Goal: Task Accomplishment & Management: Use online tool/utility

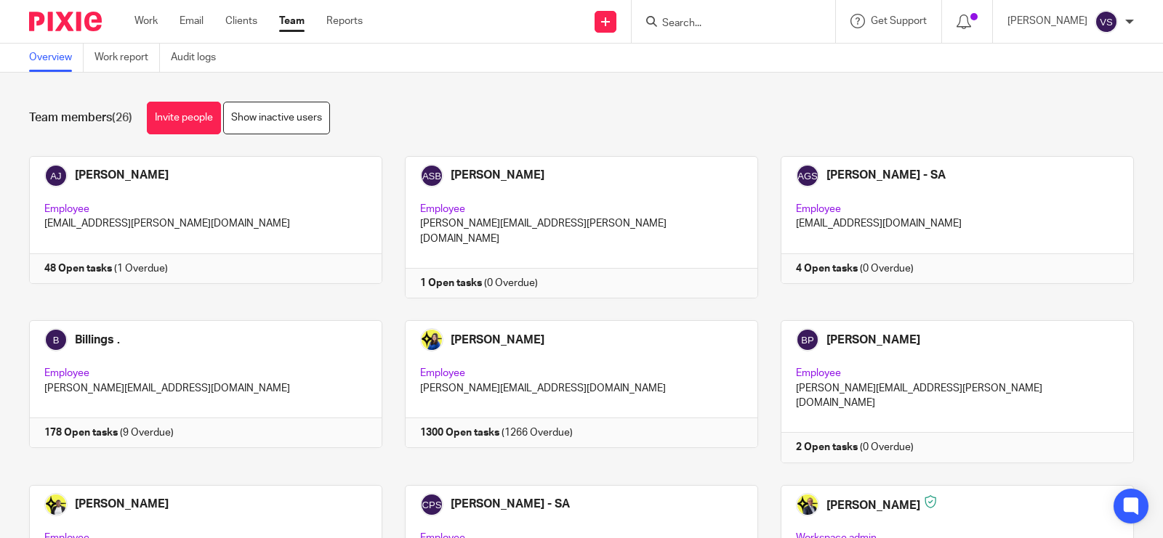
click at [743, 24] on input "Search" at bounding box center [726, 23] width 131 height 13
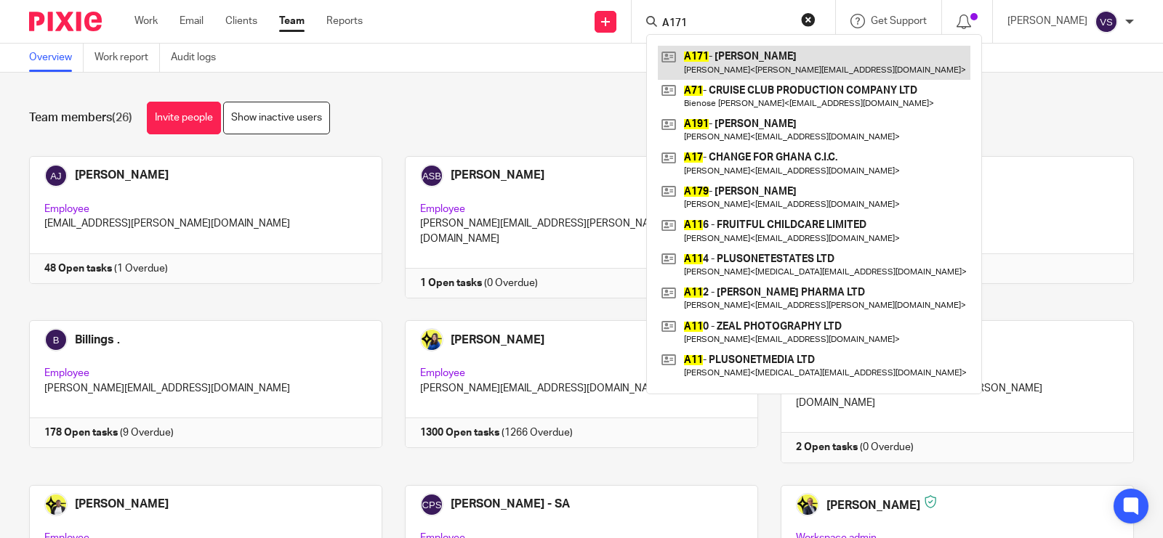
type input "A171"
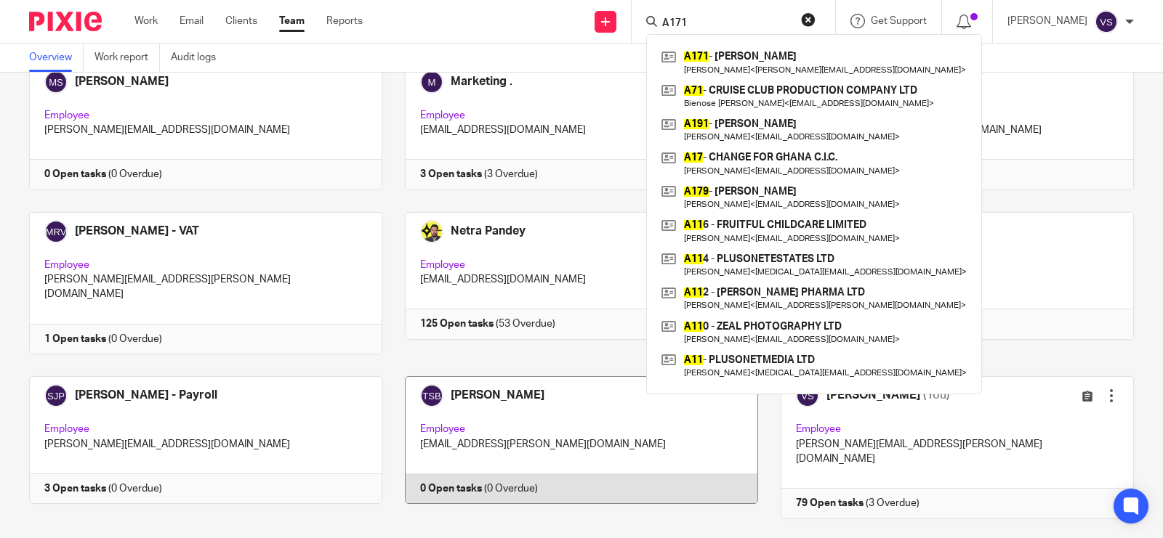
scroll to position [999, 0]
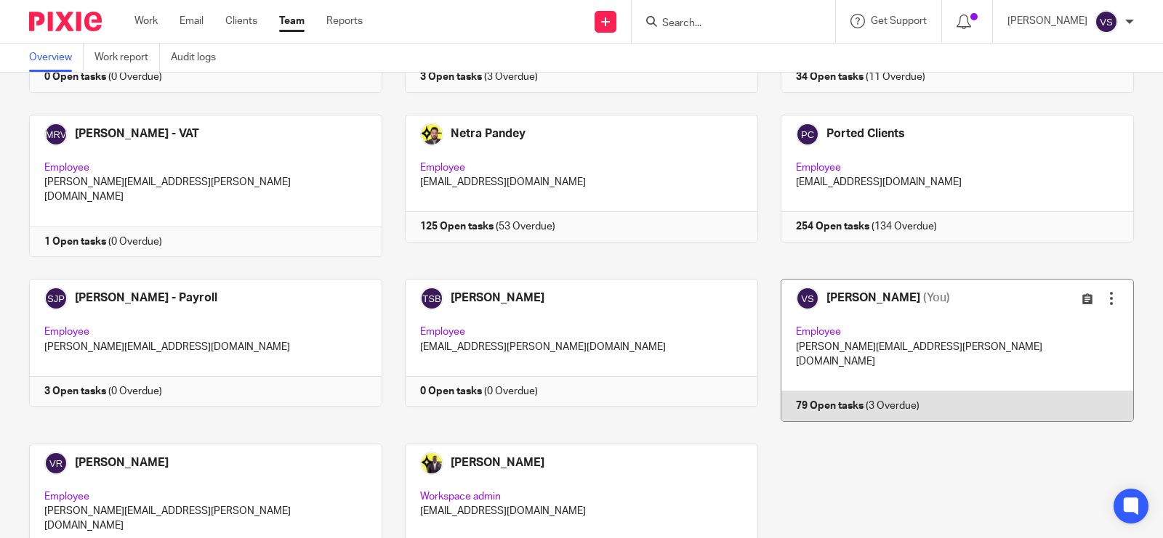
click at [945, 279] on link at bounding box center [946, 350] width 376 height 142
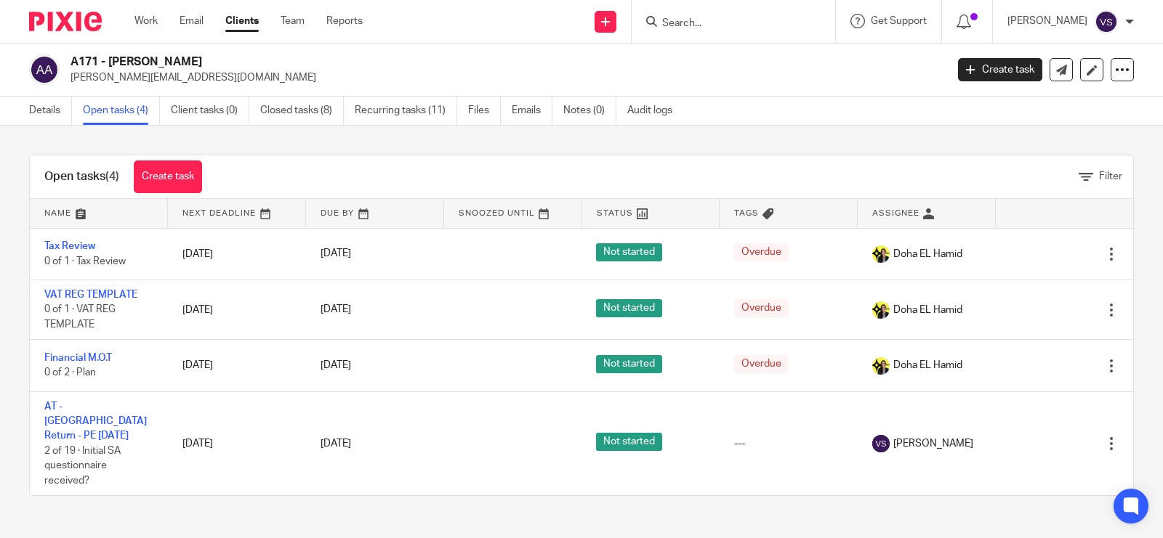
click at [756, 24] on input "Search" at bounding box center [726, 23] width 131 height 13
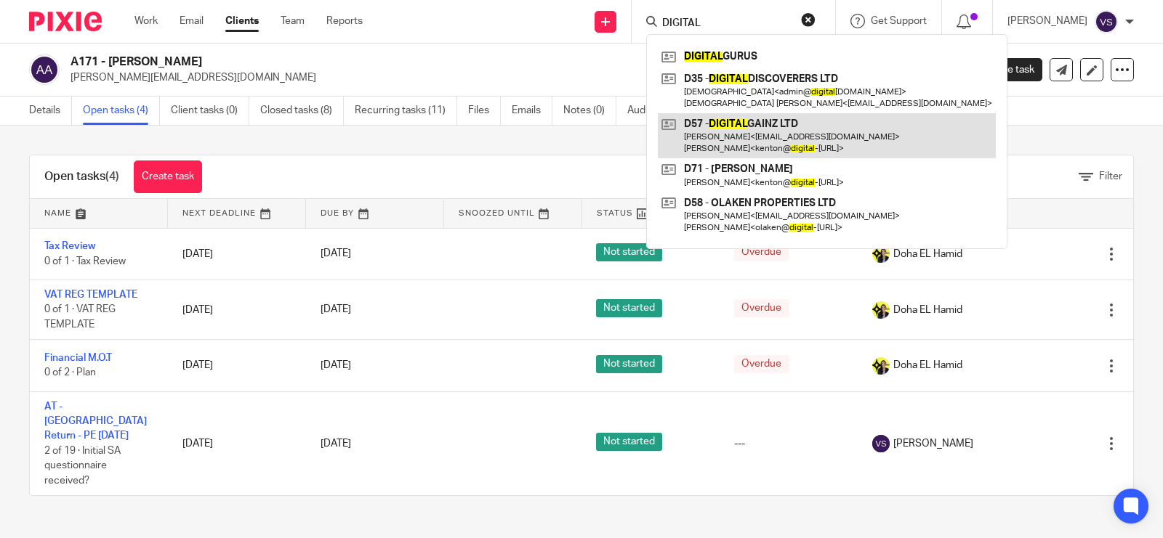
type input "DIGITAL"
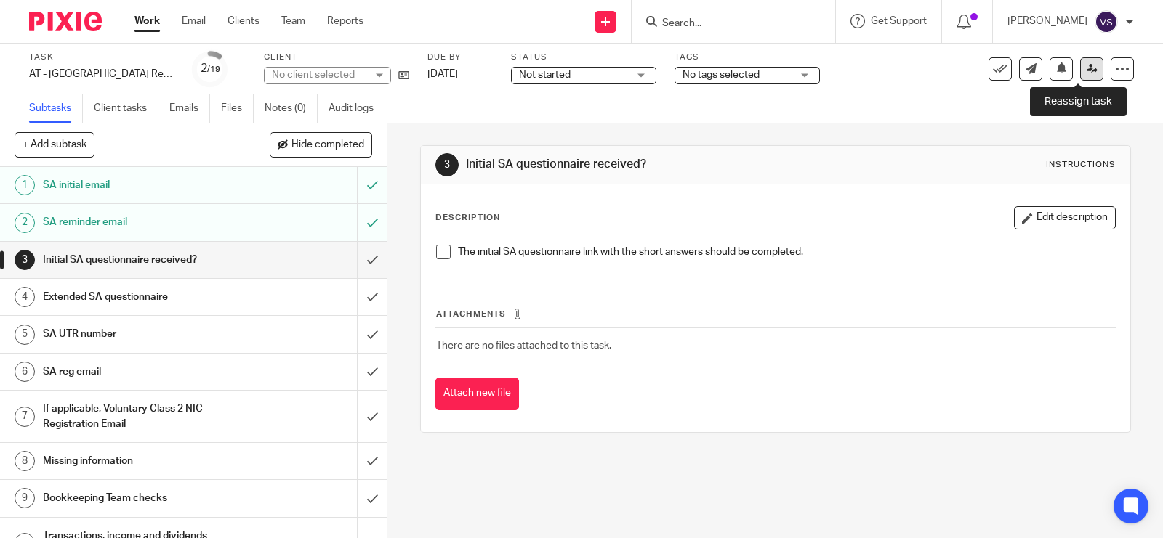
click at [1086, 63] on icon at bounding box center [1091, 68] width 11 height 11
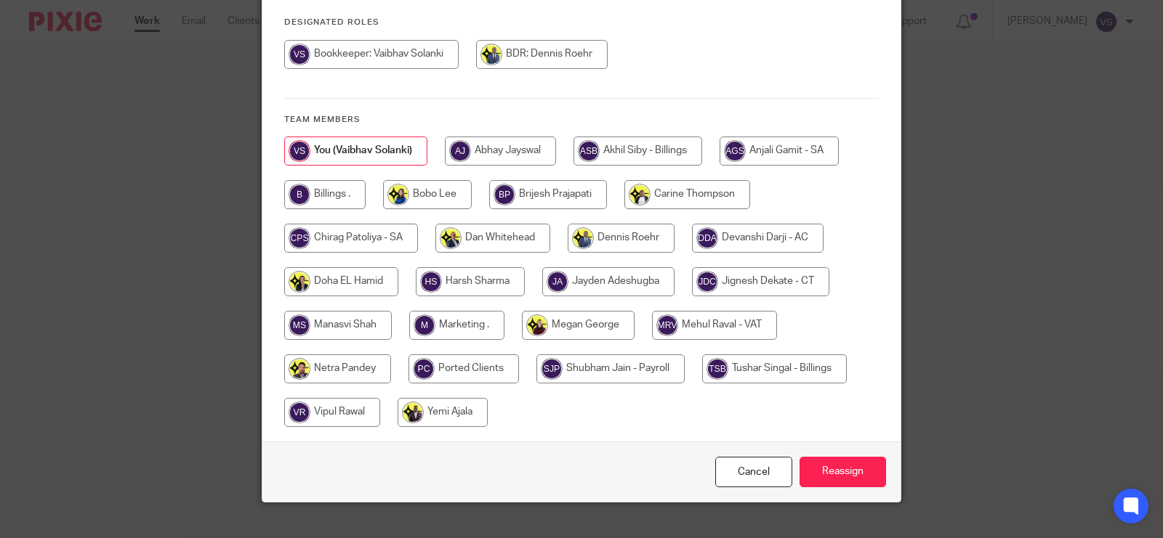
scroll to position [204, 0]
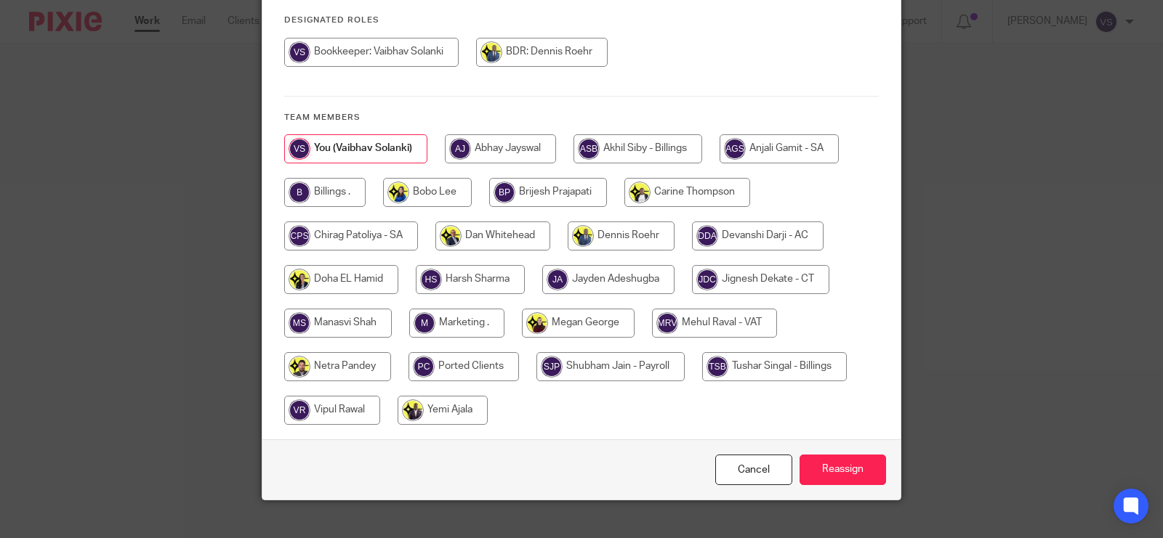
click at [364, 222] on input "radio" at bounding box center [351, 236] width 134 height 29
radio input "true"
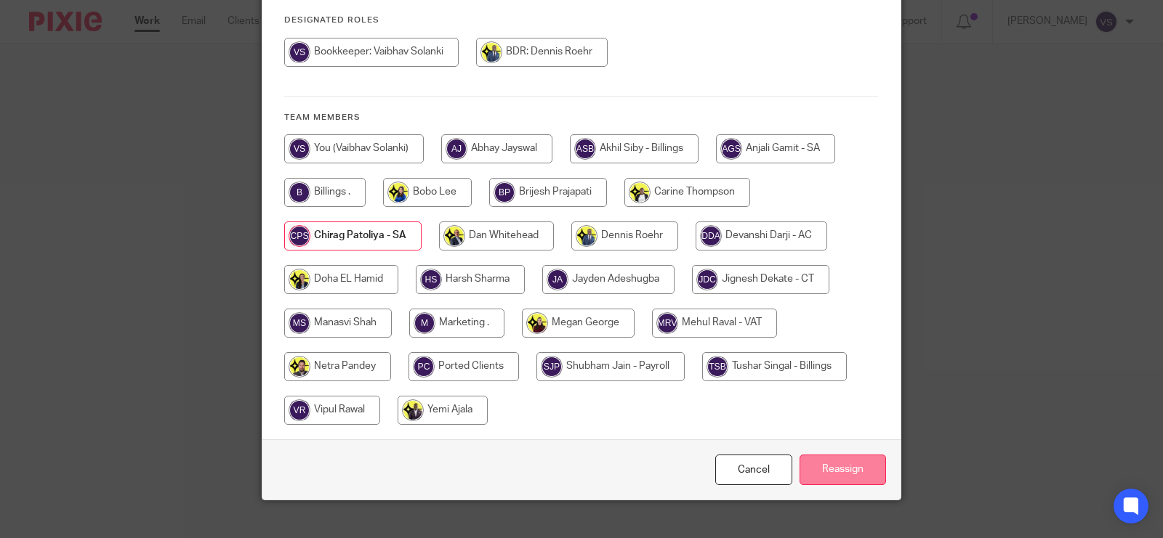
click at [847, 455] on input "Reassign" at bounding box center [842, 470] width 86 height 31
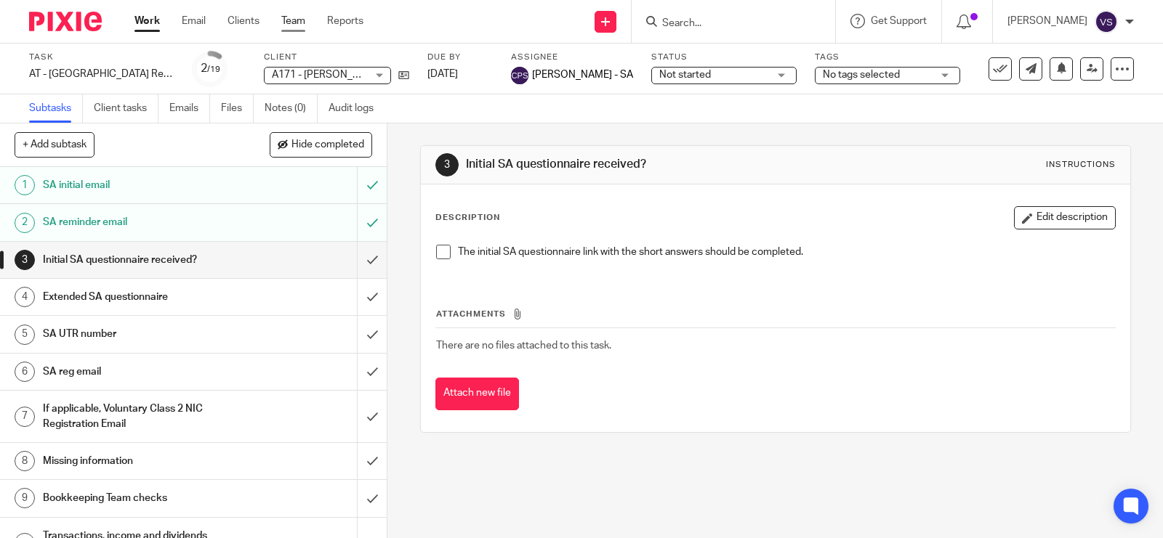
click at [291, 26] on link "Team" at bounding box center [293, 21] width 24 height 15
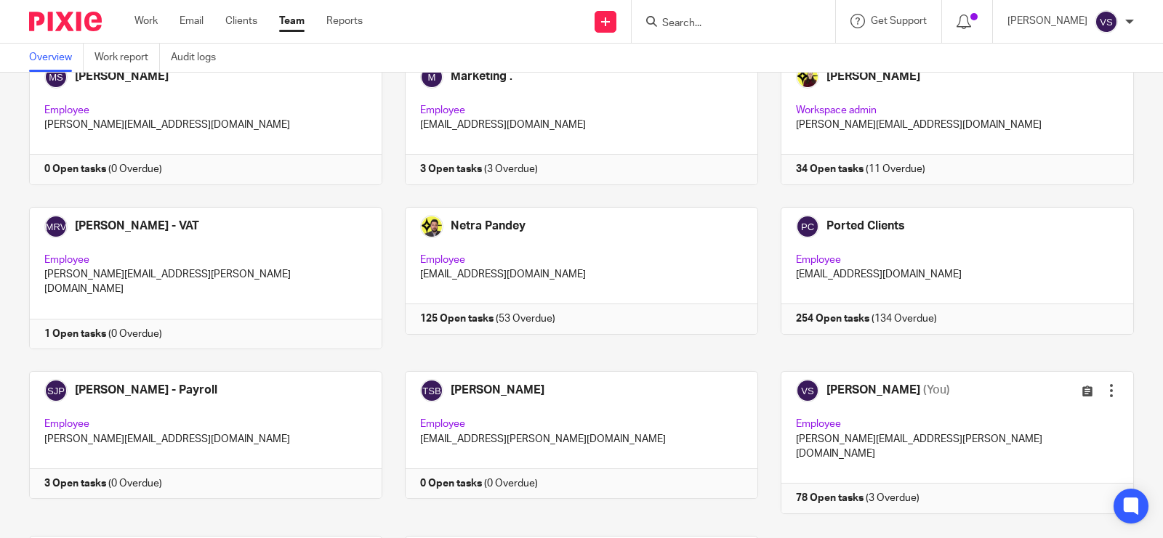
scroll to position [999, 0]
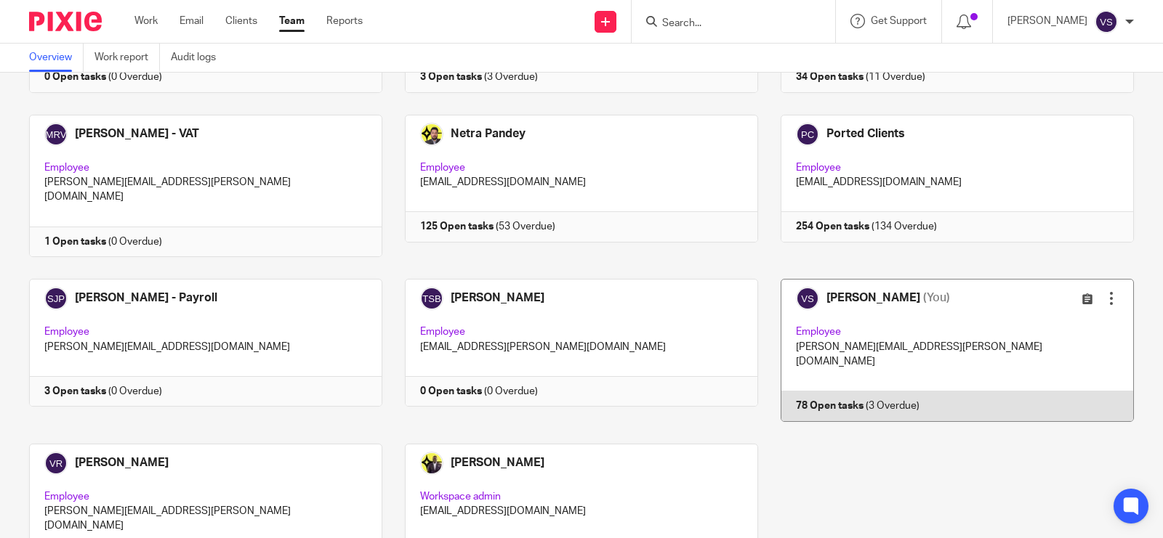
click at [883, 279] on link at bounding box center [946, 350] width 376 height 142
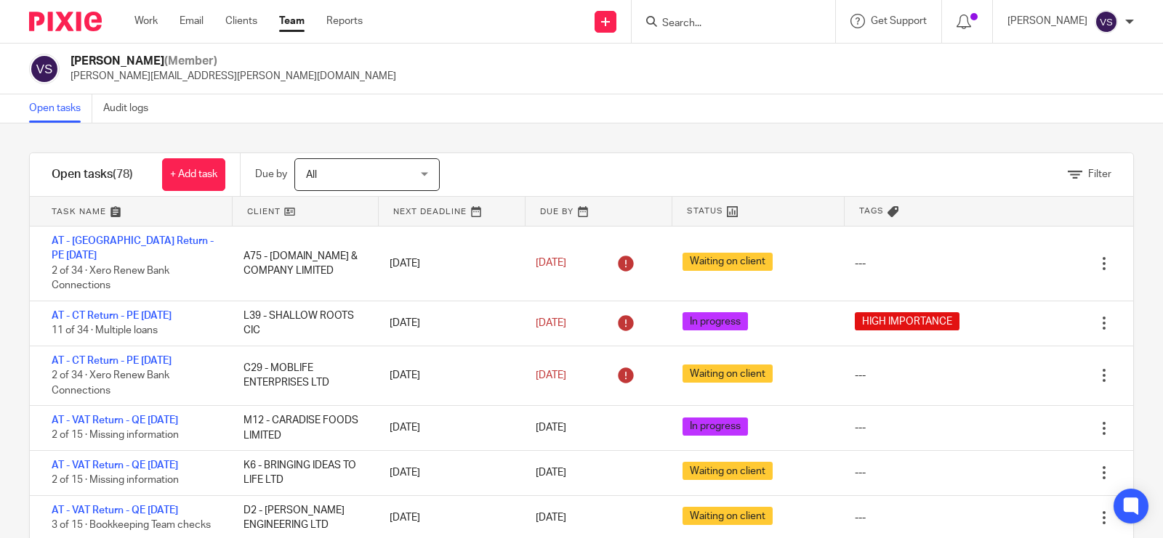
click at [556, 118] on div "Open tasks Audit logs" at bounding box center [581, 108] width 1163 height 29
click at [730, 19] on input "Search" at bounding box center [726, 23] width 131 height 13
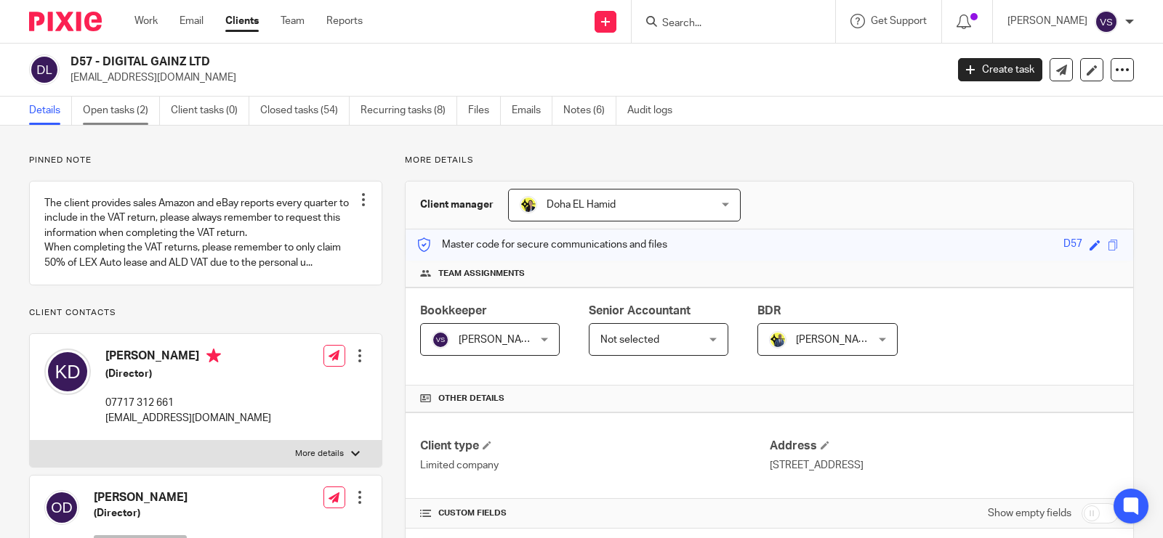
click at [111, 118] on link "Open tasks (2)" at bounding box center [121, 111] width 77 height 28
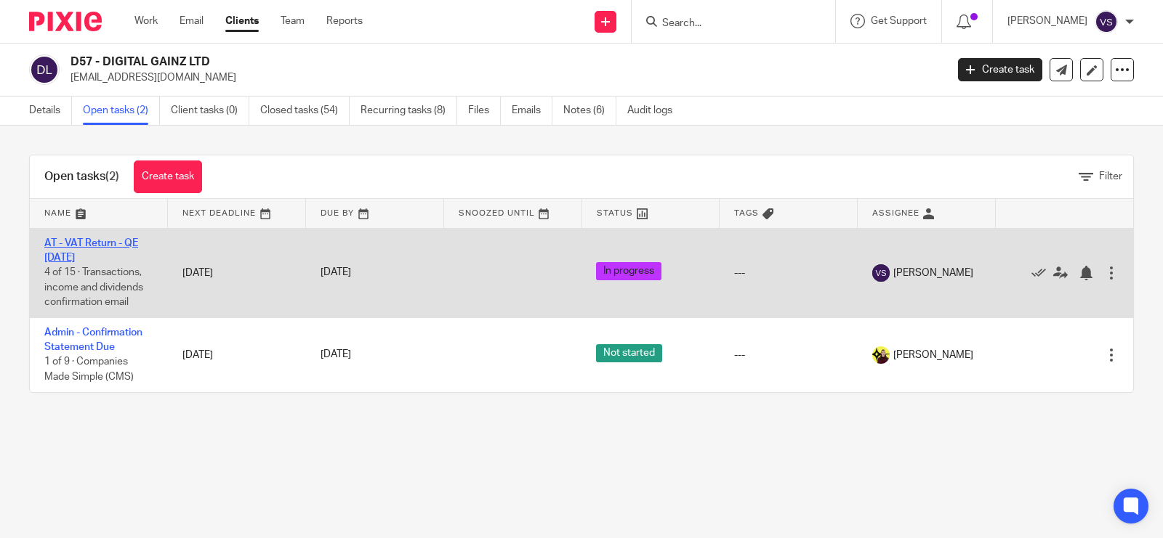
click at [91, 248] on link "AT - VAT Return - QE 31-08-2025" at bounding box center [91, 250] width 94 height 25
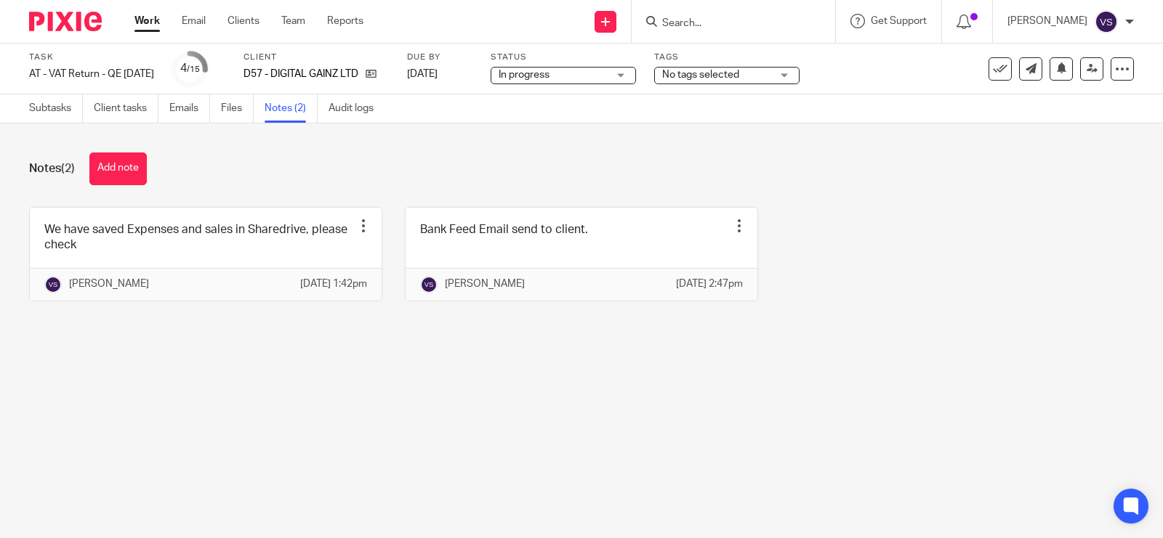
click at [122, 158] on button "Add note" at bounding box center [117, 169] width 57 height 33
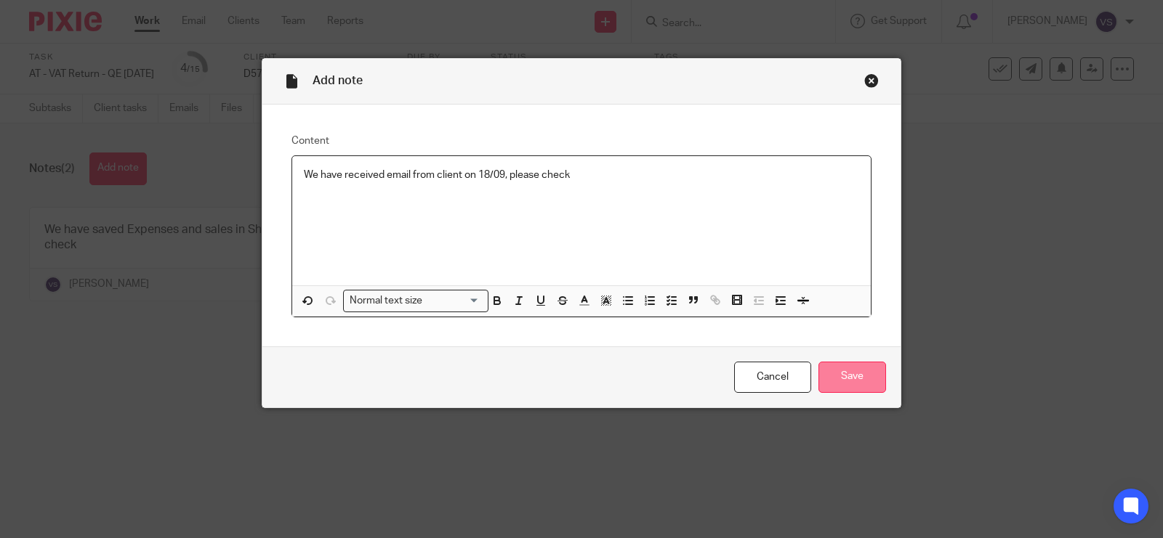
click at [850, 371] on input "Save" at bounding box center [852, 377] width 68 height 31
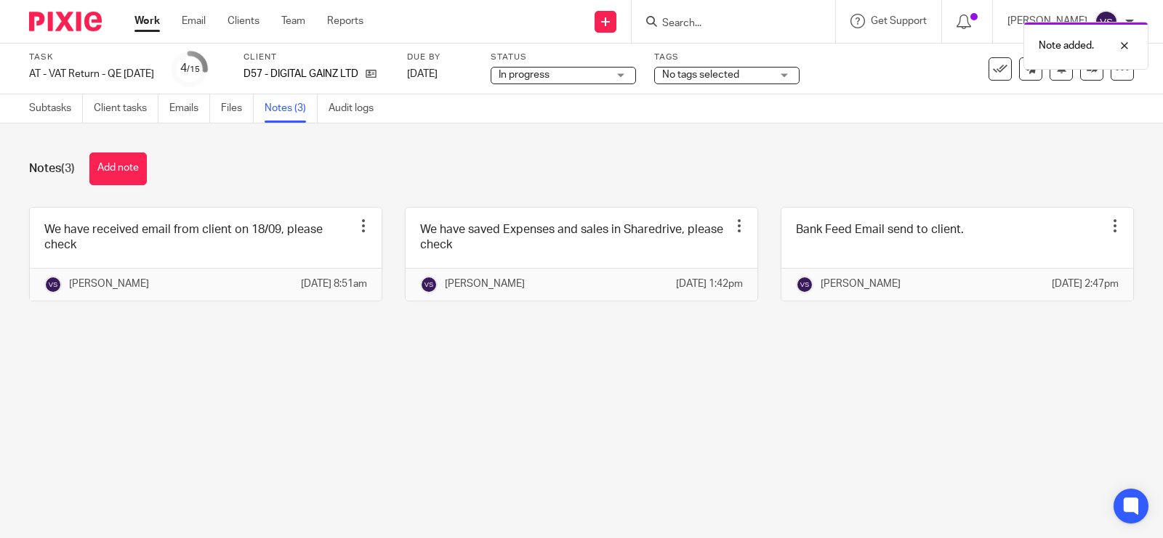
click at [285, 426] on main "Task AT - VAT Return - QE [DATE] Save AT - VAT Return - QE [DATE] 4 /15 Client …" at bounding box center [581, 269] width 1163 height 538
